Goal: Obtain resource: Download file/media

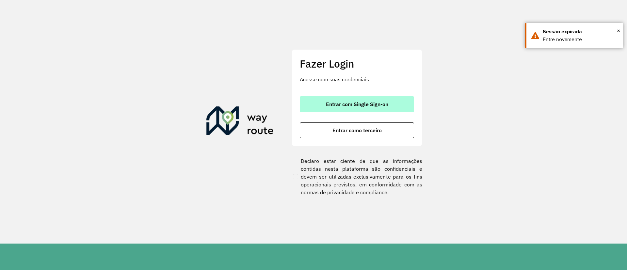
click at [352, 106] on span "Entrar com Single Sign-on" at bounding box center [357, 104] width 62 height 5
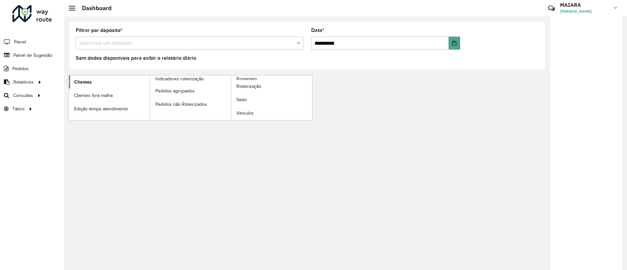
click at [81, 82] on span "Clientes" at bounding box center [83, 82] width 18 height 7
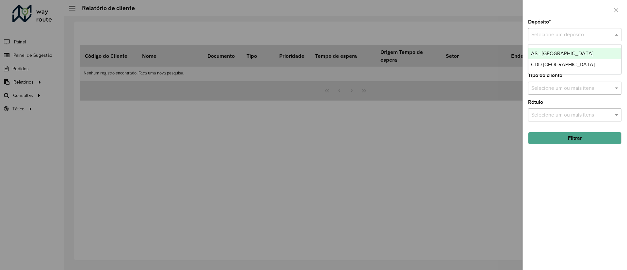
click at [547, 30] on div "Selecione um depósito" at bounding box center [574, 34] width 93 height 13
click at [545, 68] on div "CDD [GEOGRAPHIC_DATA]" at bounding box center [575, 64] width 93 height 11
click at [562, 143] on button "Filtrar" at bounding box center [574, 138] width 93 height 12
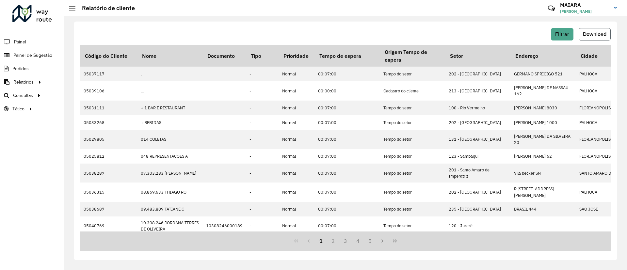
click at [595, 35] on span "Download" at bounding box center [595, 34] width 24 height 6
